Goal: Task Accomplishment & Management: Use online tool/utility

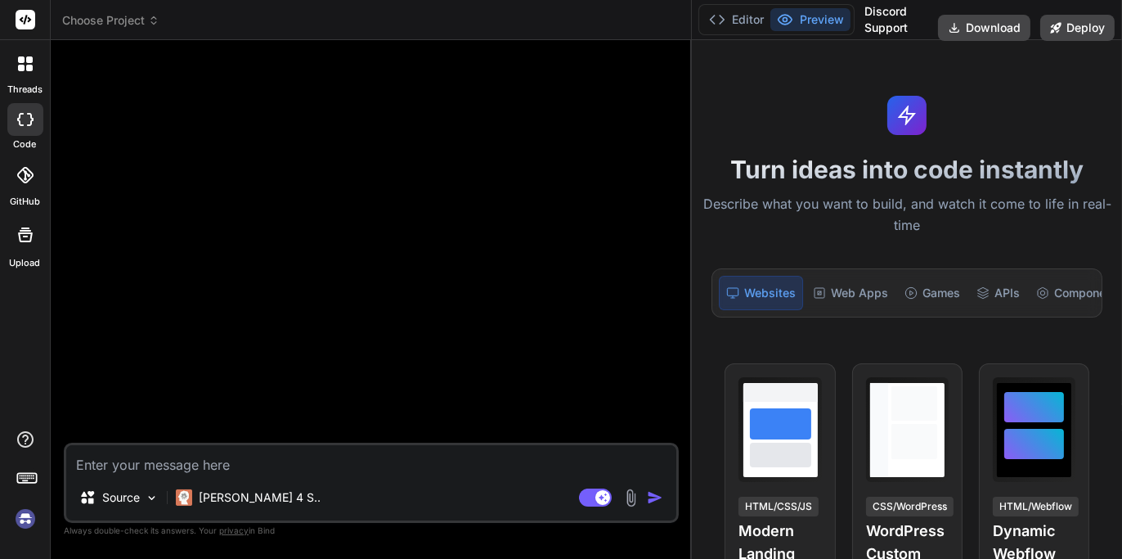
type textarea "x"
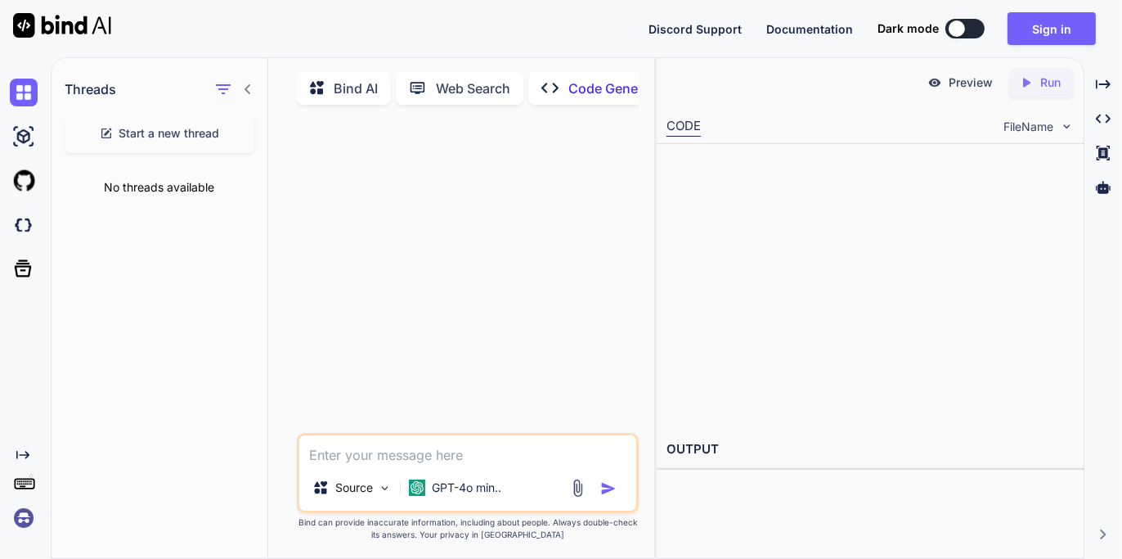
click at [345, 88] on p "Bind AI" at bounding box center [356, 89] width 44 height 20
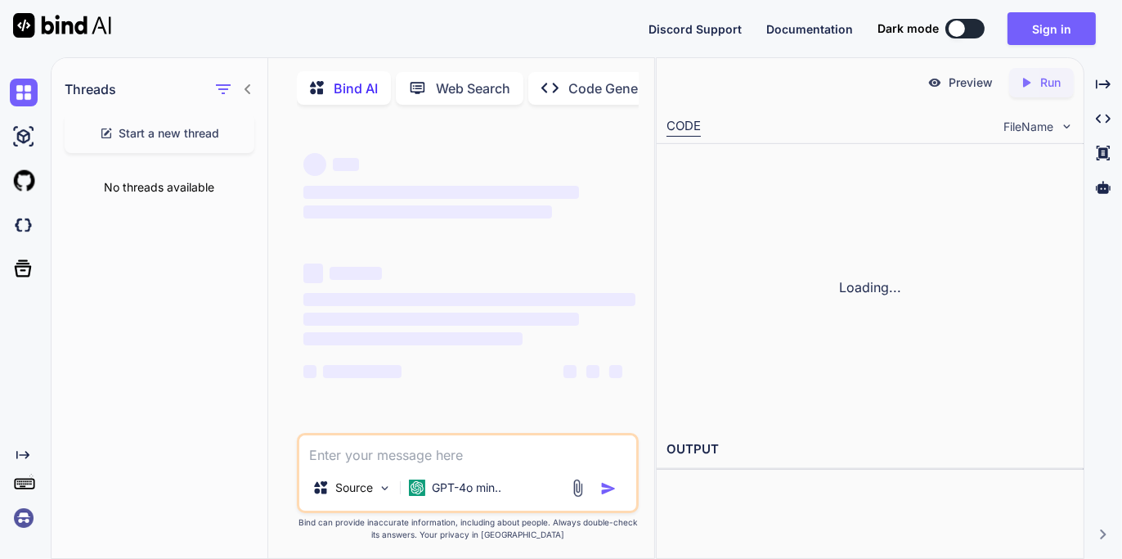
click at [357, 88] on p "Bind AI" at bounding box center [356, 89] width 44 height 20
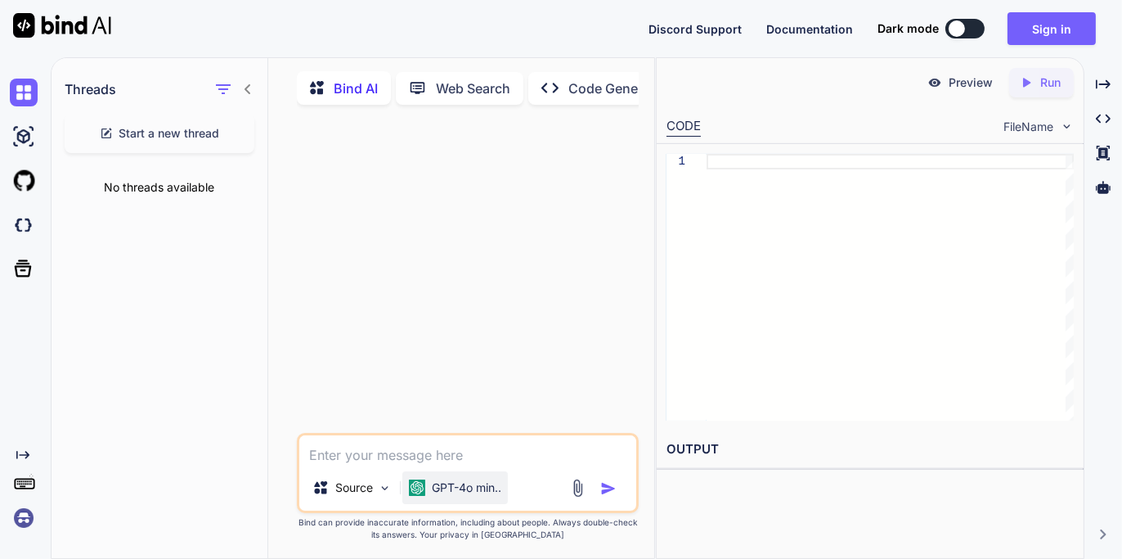
click at [452, 492] on p "GPT-4o min.." at bounding box center [467, 487] width 70 height 16
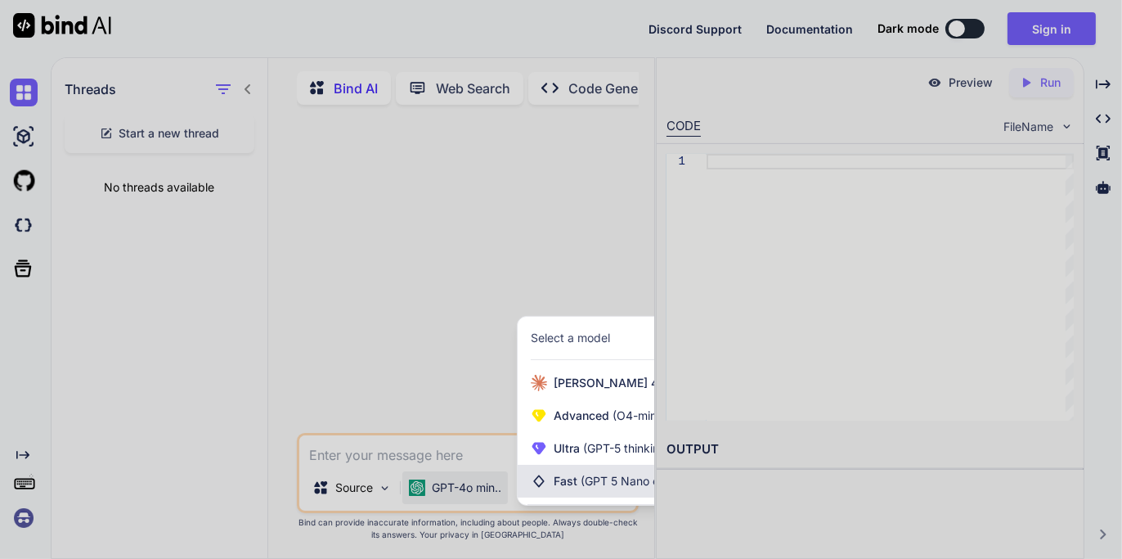
click at [615, 485] on span "(GPT 5 Nano or Gemini 2.5 Flash)" at bounding box center [669, 481] width 177 height 14
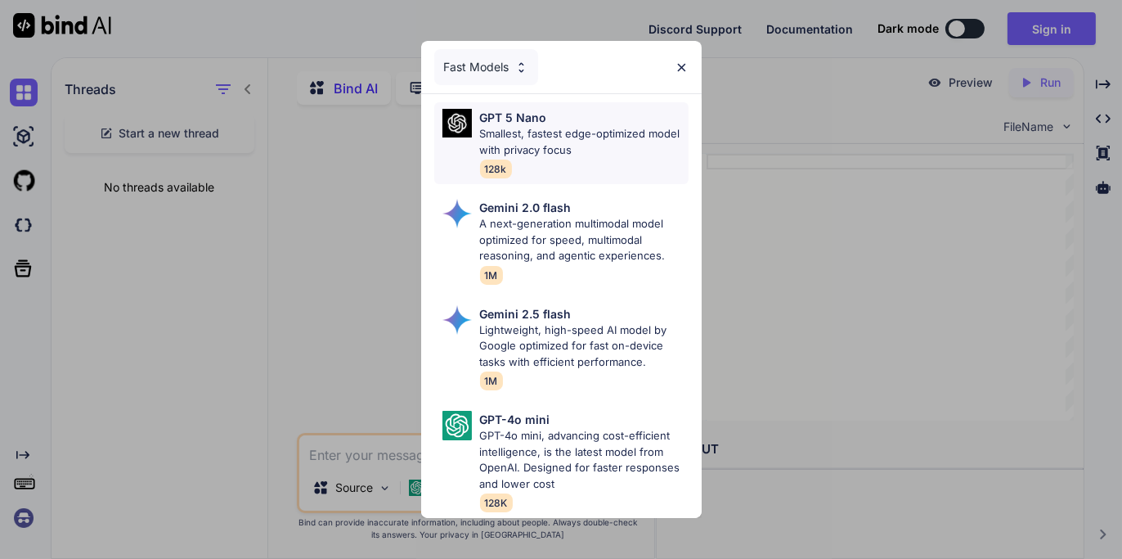
click at [553, 156] on div "GPT 5 Nano Smallest, fastest edge-optimized model with privacy focus 128k" at bounding box center [584, 143] width 209 height 69
type textarea "x"
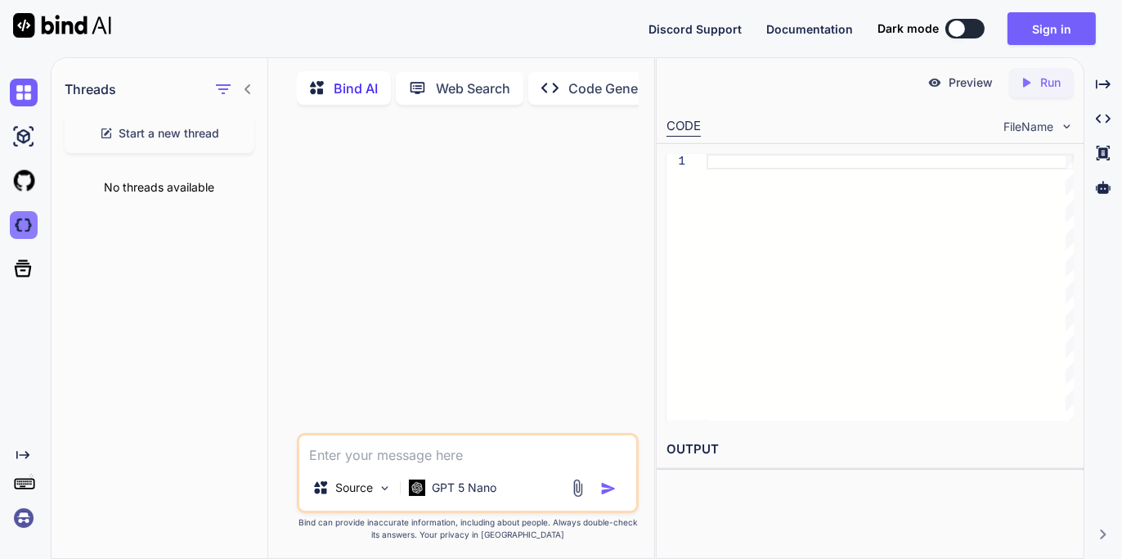
click at [25, 227] on img at bounding box center [24, 225] width 28 height 28
click at [1053, 25] on button "Sign in" at bounding box center [1052, 28] width 88 height 33
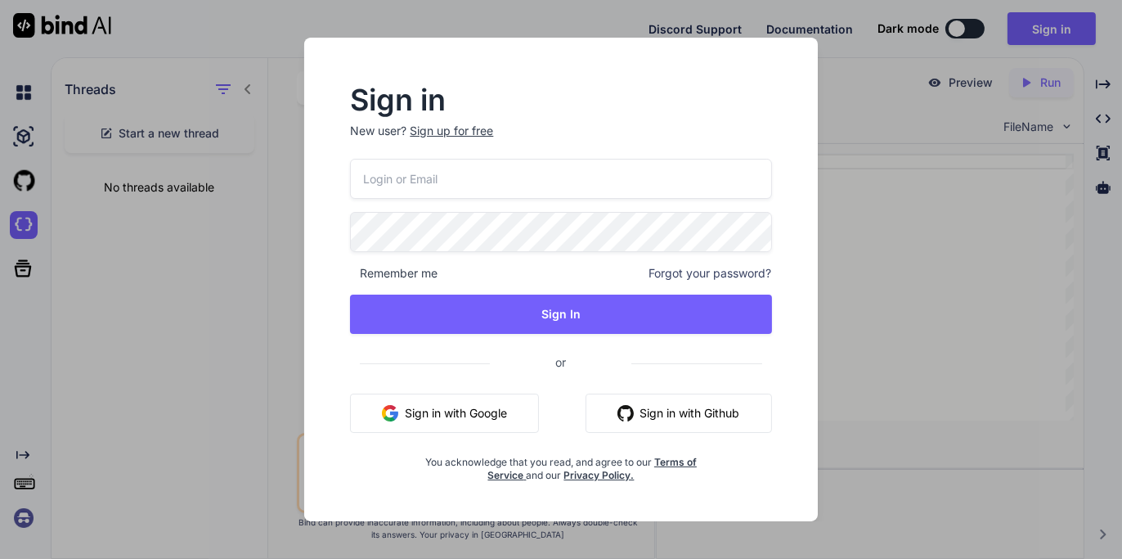
click at [455, 416] on button "Sign in with Google" at bounding box center [444, 412] width 189 height 39
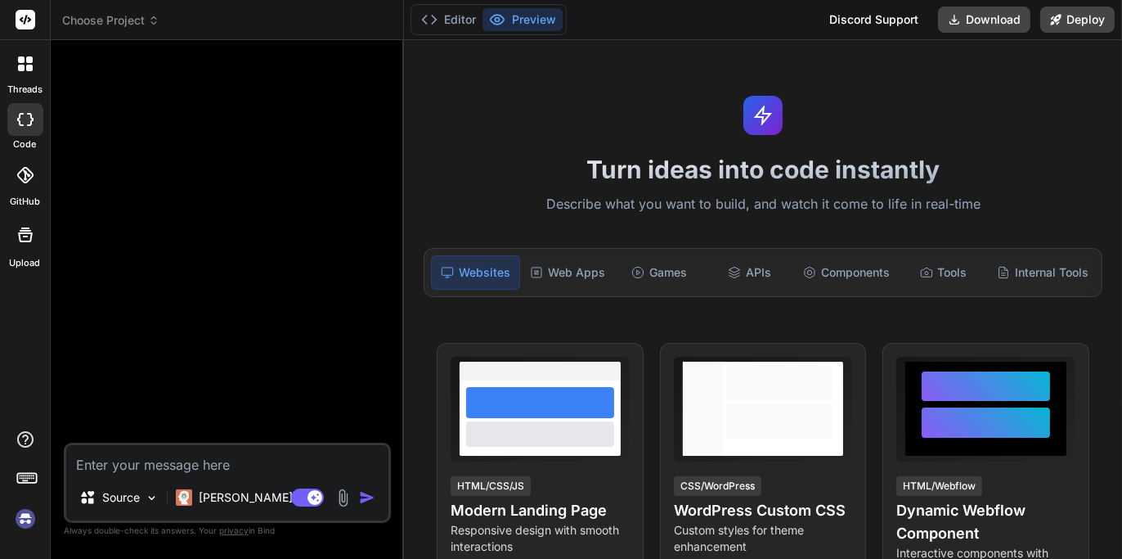
click at [155, 23] on icon at bounding box center [153, 23] width 5 height 2
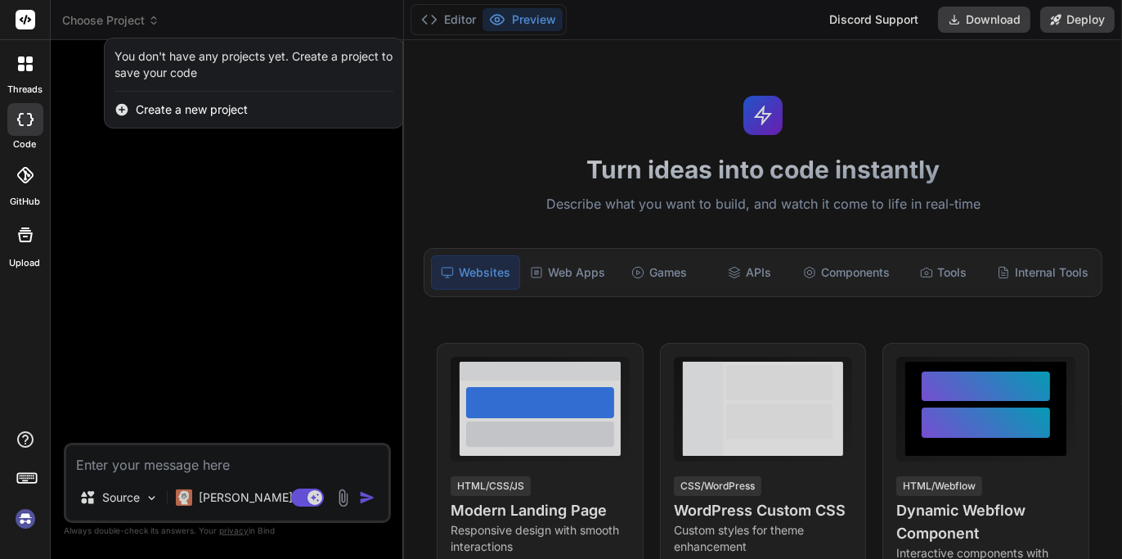
click at [25, 508] on img at bounding box center [25, 519] width 28 height 28
type textarea "x"
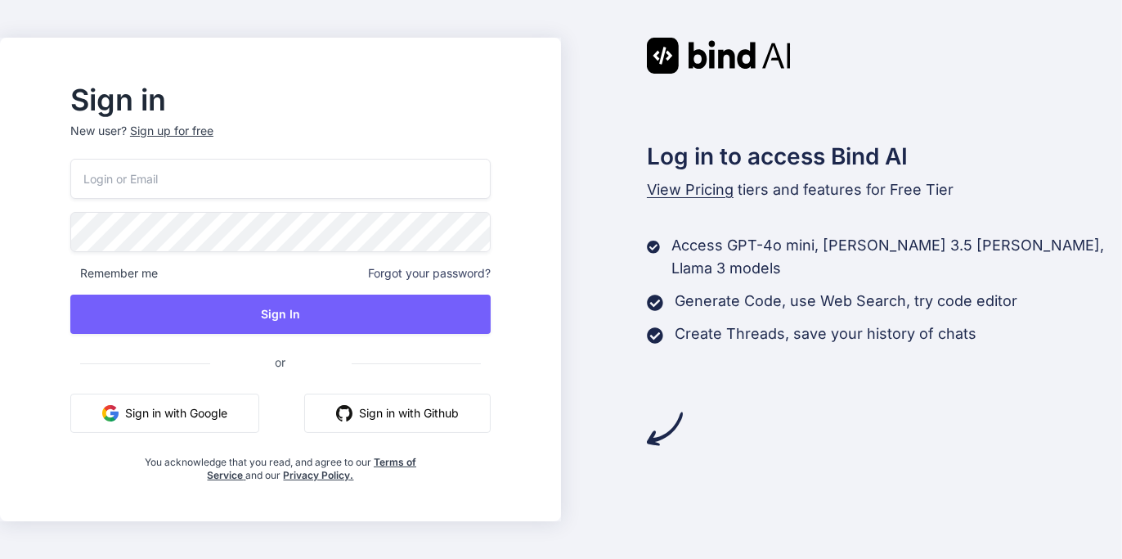
click at [210, 413] on button "Sign in with Google" at bounding box center [164, 412] width 189 height 39
click at [852, 365] on div "Log in to access Bind AI View Pricing tiers and features for Free Tier Access G…" at bounding box center [841, 242] width 561 height 409
